Goal: Find specific page/section: Find specific page/section

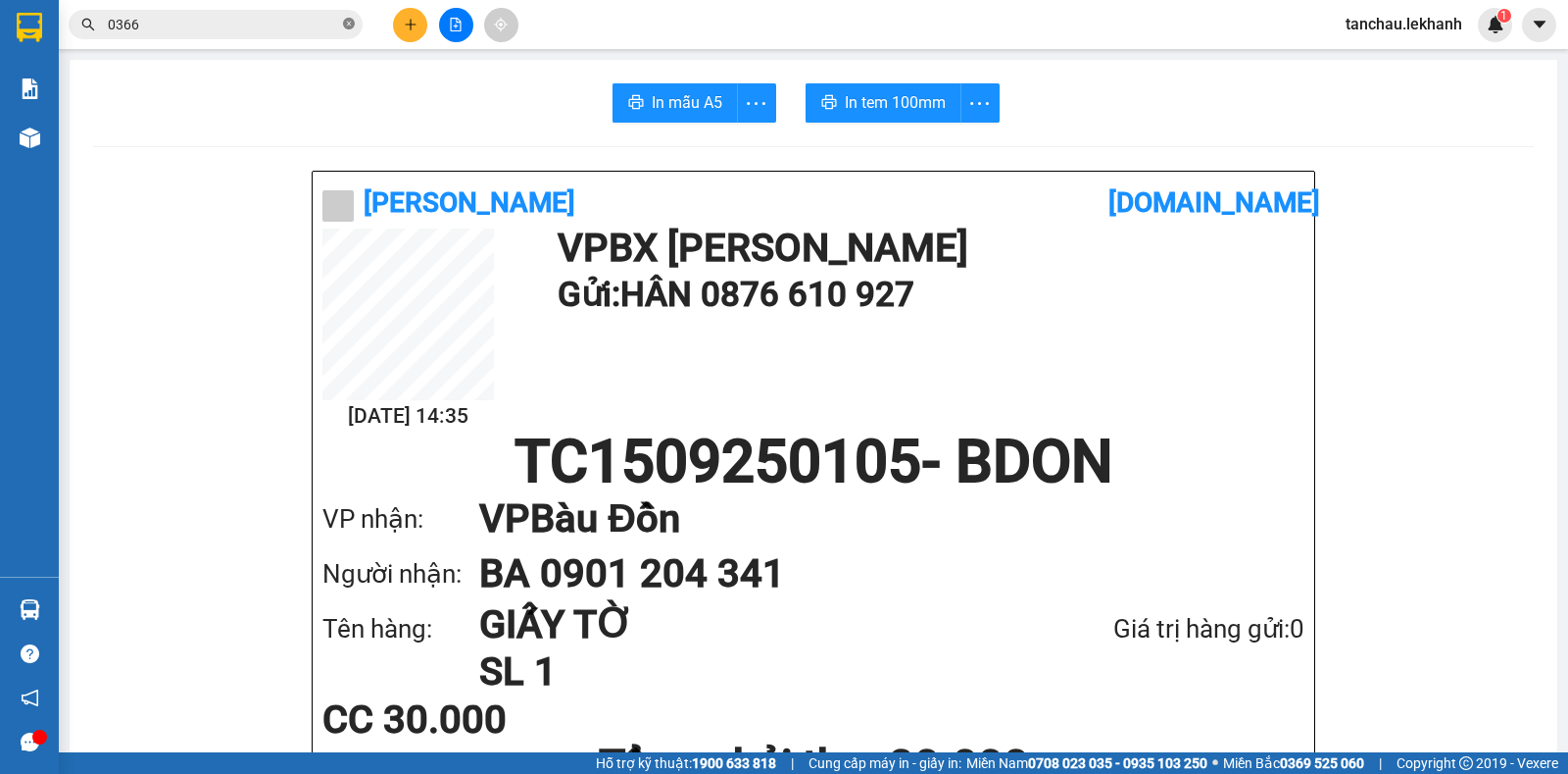
click at [350, 19] on icon "close-circle" at bounding box center [349, 24] width 12 height 12
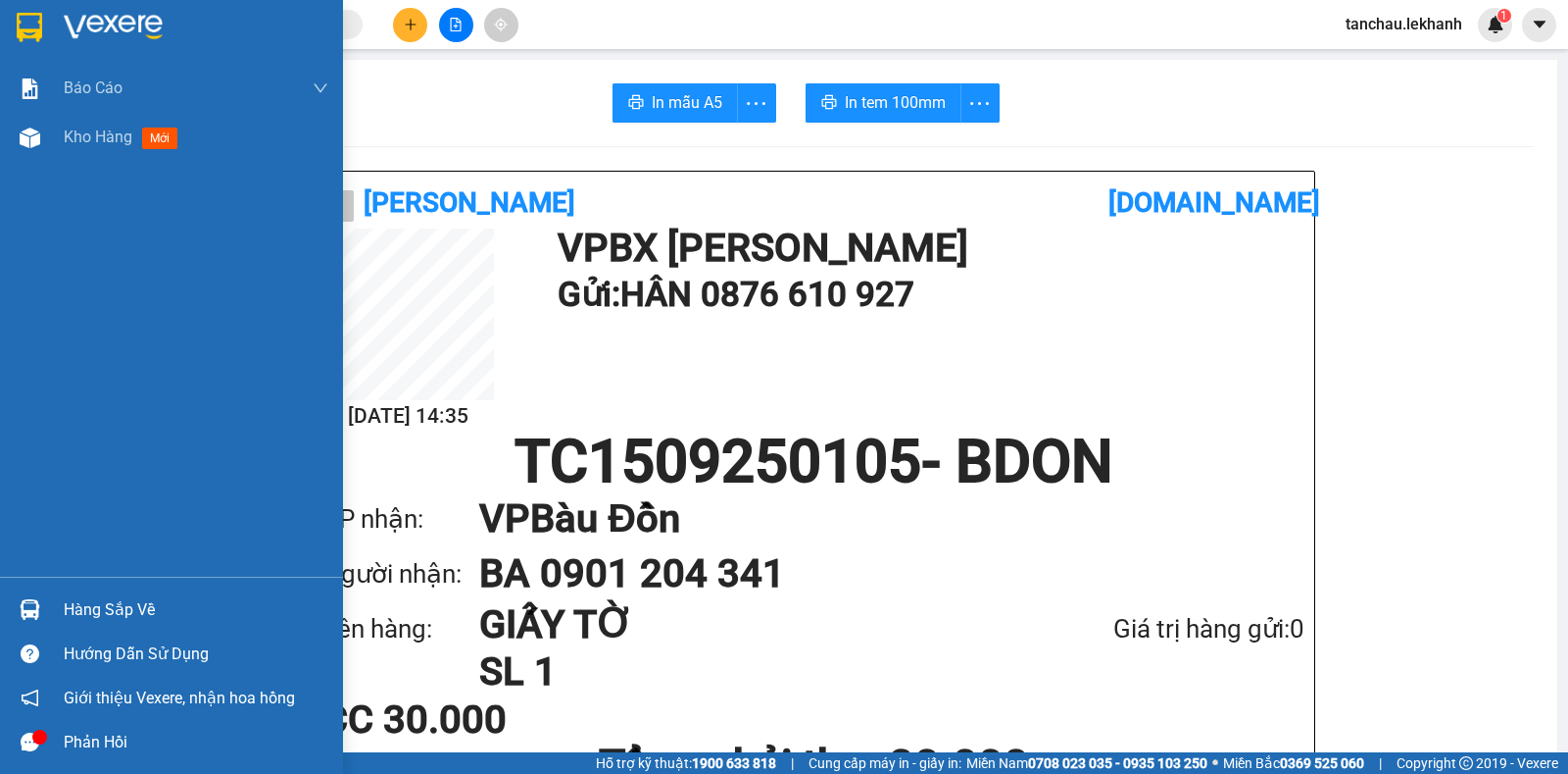
click at [112, 23] on img at bounding box center [113, 28] width 99 height 30
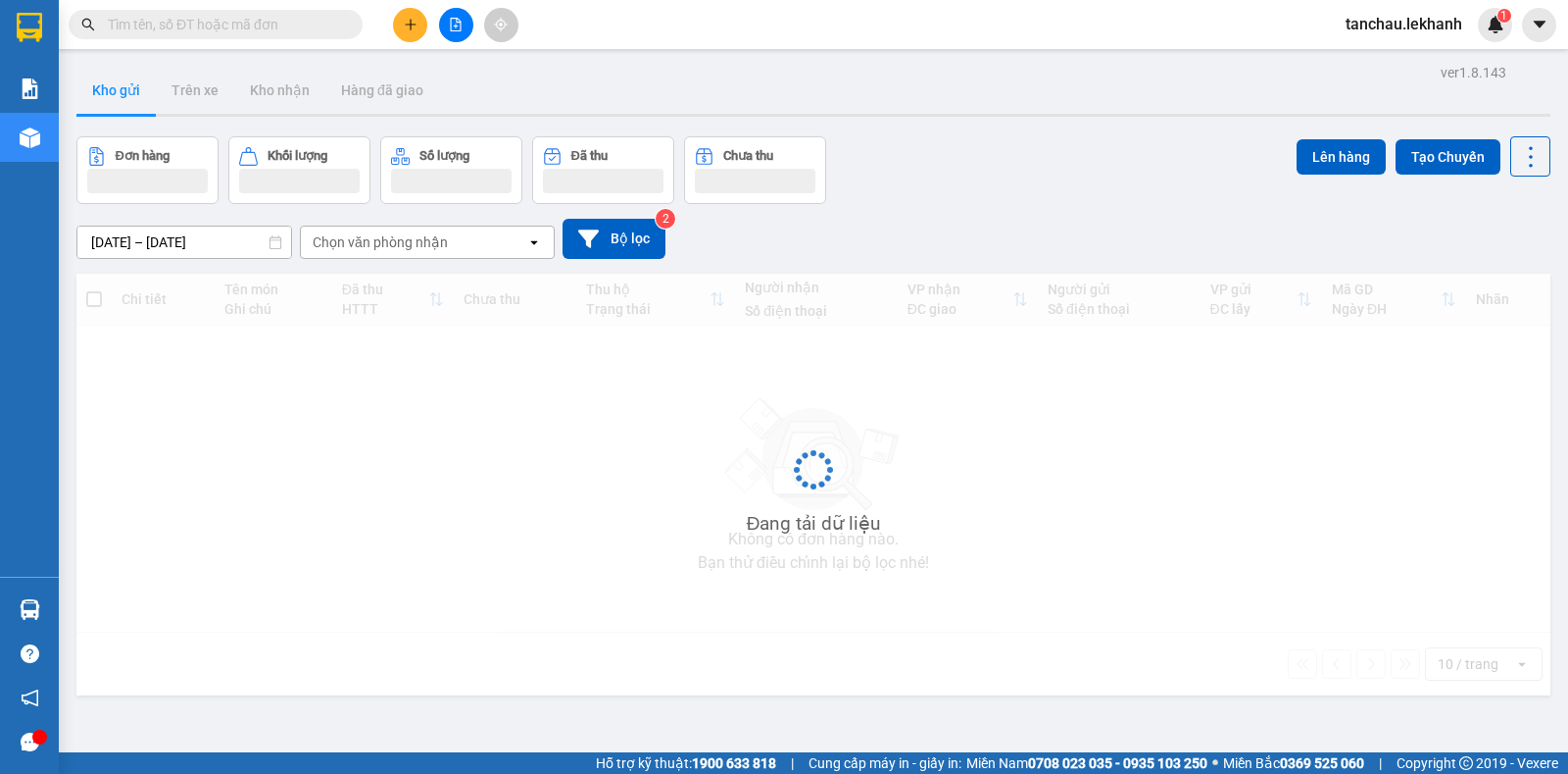
scroll to position [90, 0]
